Goal: Task Accomplishment & Management: Use online tool/utility

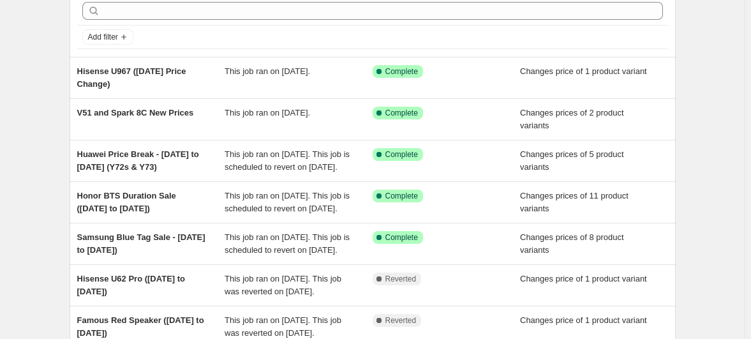
scroll to position [54, 0]
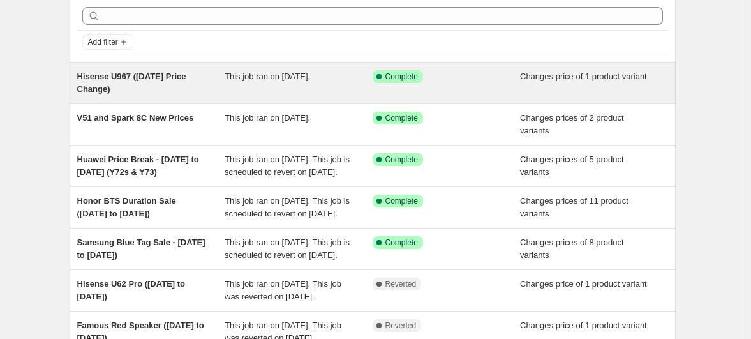
click at [174, 70] on div "Hisense U967 ([DATE] Price Change)" at bounding box center [151, 83] width 148 height 26
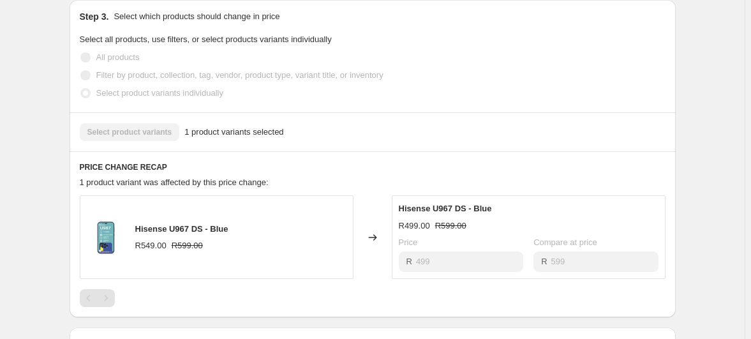
scroll to position [393, 0]
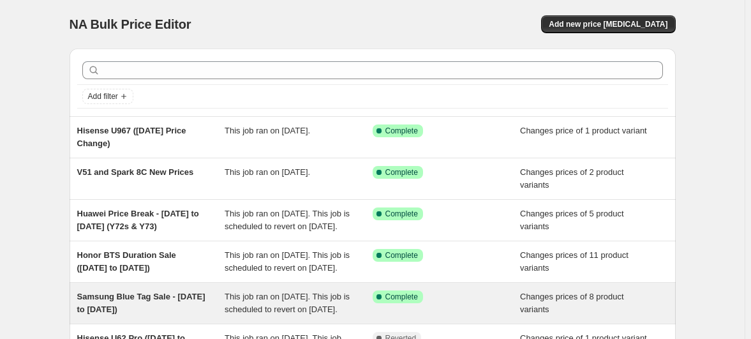
click at [145, 290] on div "Samsung Blue Tag Sale - [DATE] to [DATE])" at bounding box center [151, 303] width 148 height 26
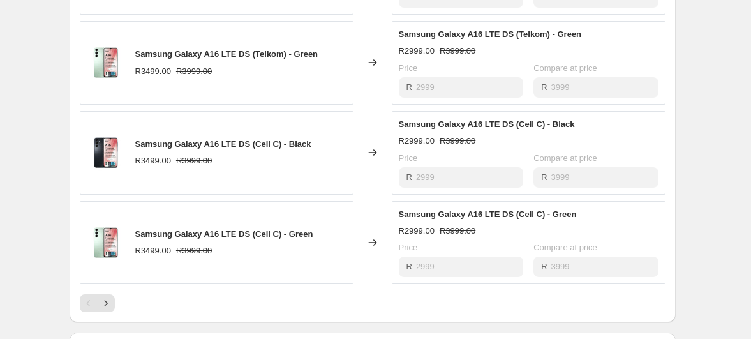
scroll to position [746, 0]
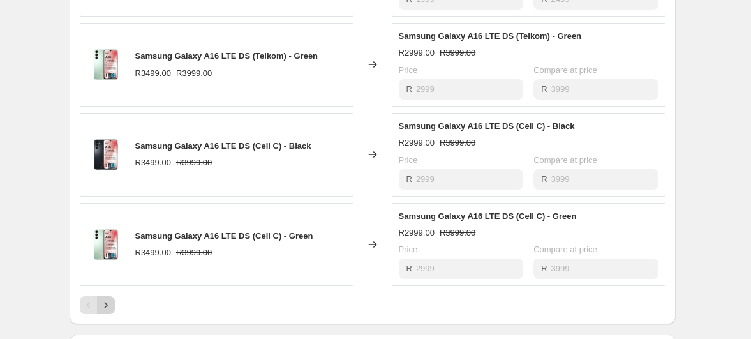
click at [112, 298] on icon "Next" at bounding box center [105, 304] width 13 height 13
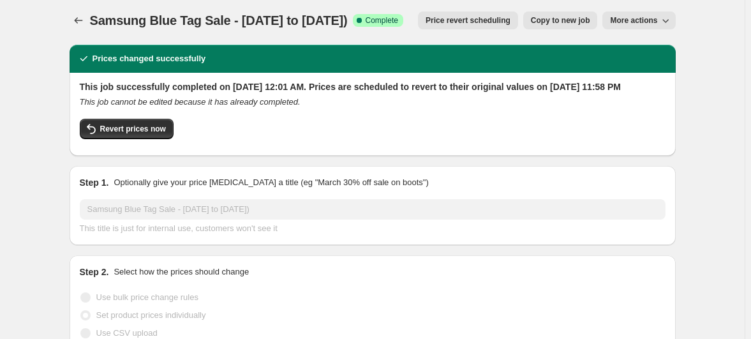
scroll to position [0, 0]
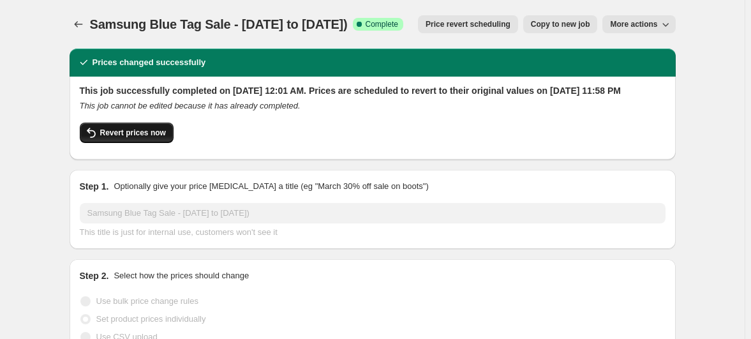
click at [160, 133] on span "Revert prices now" at bounding box center [133, 133] width 66 height 10
checkbox input "false"
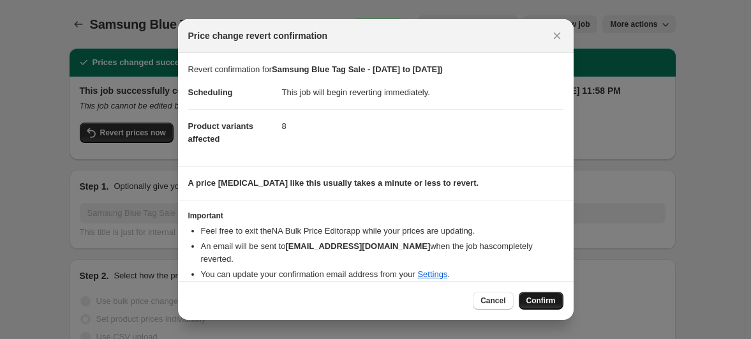
click at [518, 291] on button "Confirm" at bounding box center [540, 300] width 45 height 18
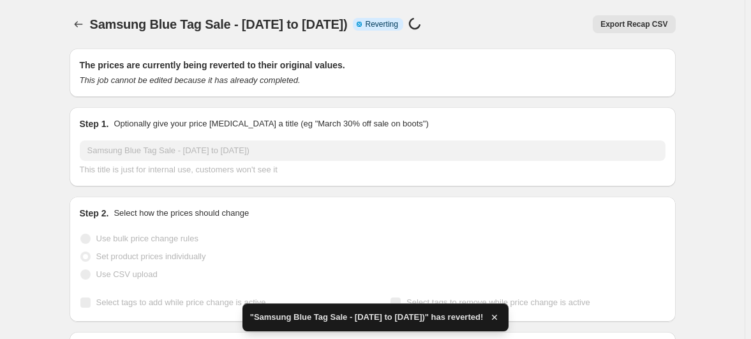
checkbox input "true"
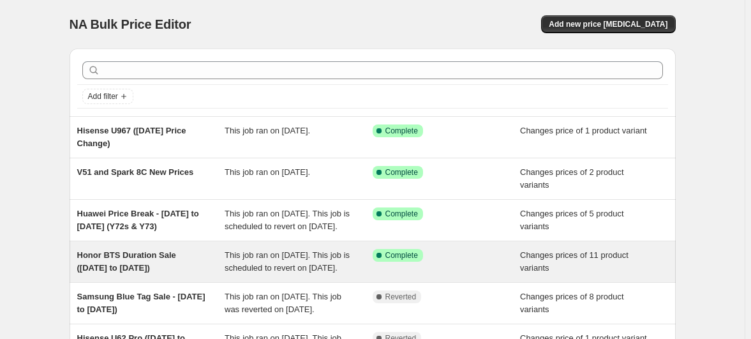
click at [300, 250] on span "This job ran on [DATE]. This job is scheduled to revert on [DATE]." at bounding box center [286, 261] width 125 height 22
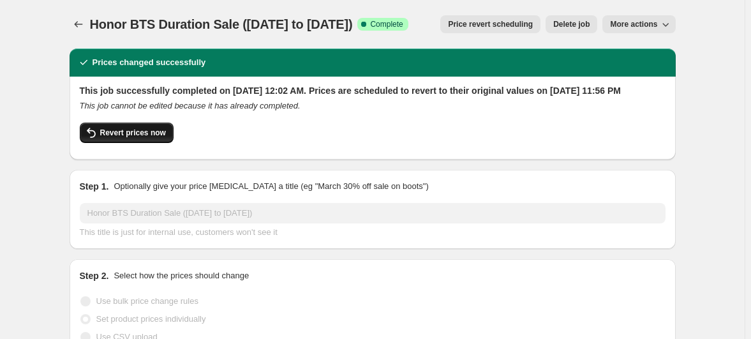
click at [144, 128] on span "Revert prices now" at bounding box center [133, 133] width 66 height 10
checkbox input "false"
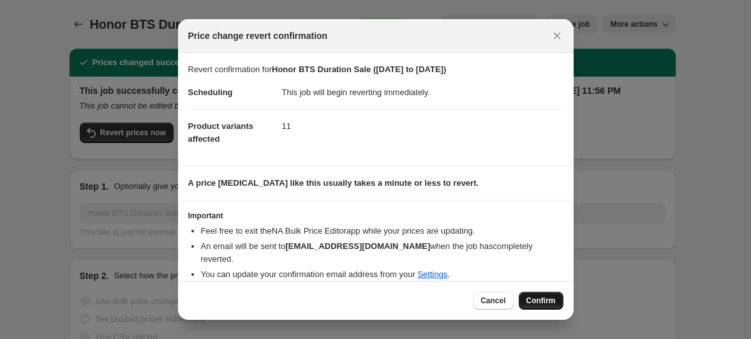
click at [526, 295] on span "Confirm" at bounding box center [540, 300] width 29 height 10
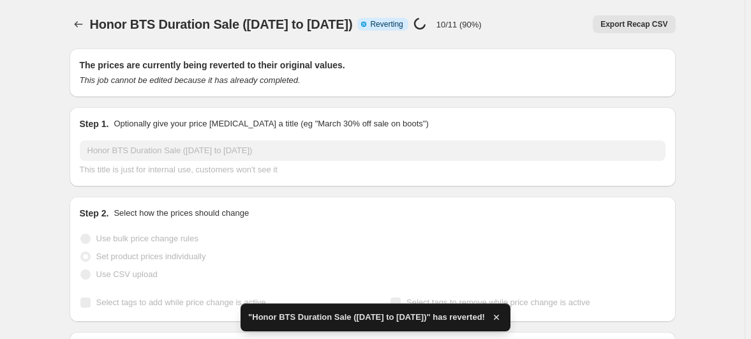
checkbox input "true"
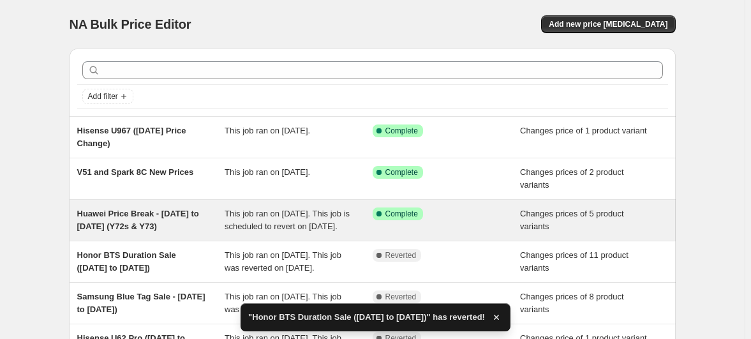
click at [155, 209] on span "Huawei Price Break - [DATE] to [DATE] (Y72s & Y73)" at bounding box center [138, 220] width 122 height 22
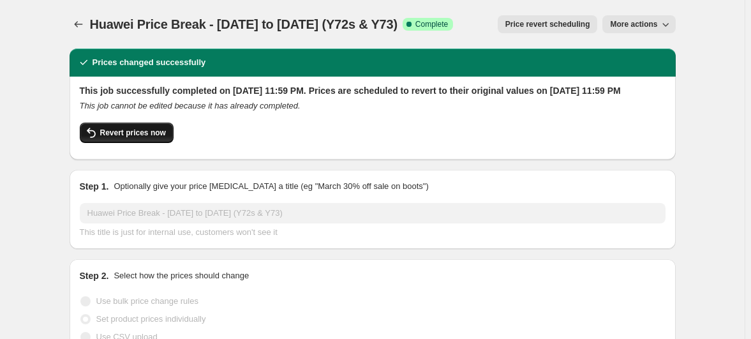
click at [166, 132] on span "Revert prices now" at bounding box center [133, 133] width 66 height 10
checkbox input "false"
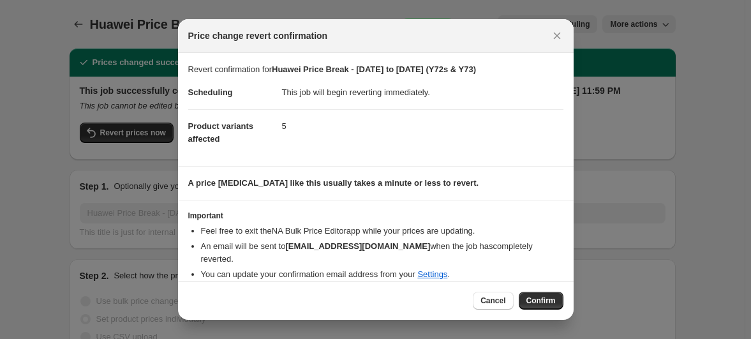
click at [514, 298] on div "Cancel Confirm" at bounding box center [375, 300] width 395 height 39
click at [529, 295] on span "Confirm" at bounding box center [540, 300] width 29 height 10
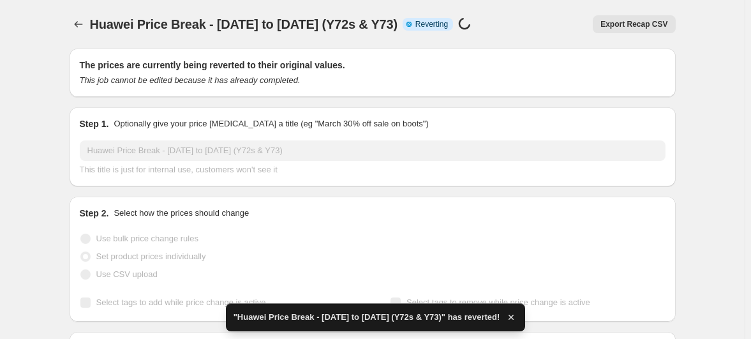
checkbox input "true"
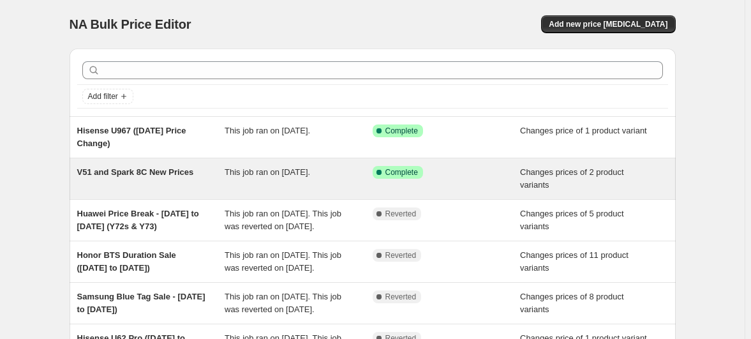
click at [142, 168] on div "V51 and Spark 8C New Prices This job ran on [DATE]. Success Complete Complete C…" at bounding box center [373, 178] width 606 height 41
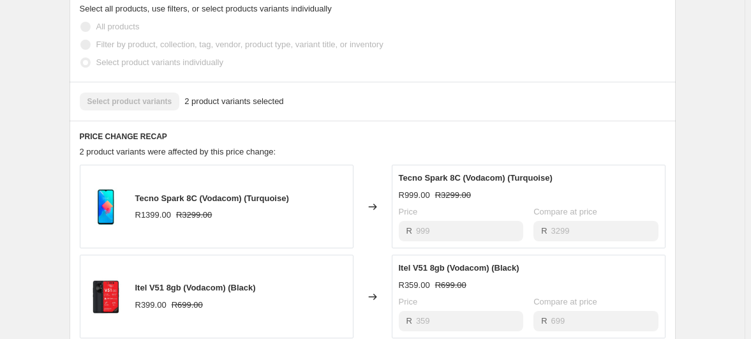
scroll to position [414, 0]
